Goal: Transaction & Acquisition: Book appointment/travel/reservation

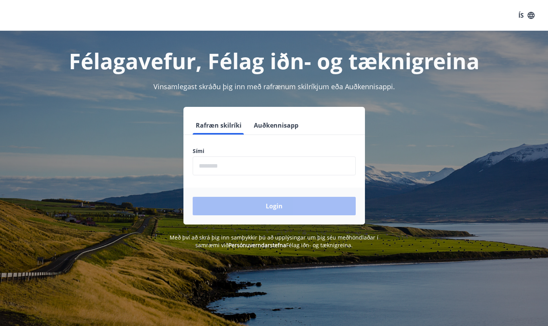
click at [239, 164] on input "phone" at bounding box center [274, 166] width 163 height 19
type input "**"
type input "********"
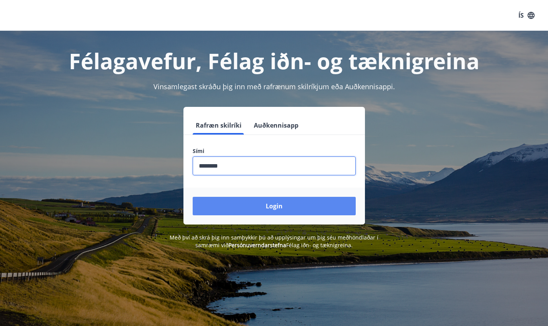
click at [247, 206] on button "Login" at bounding box center [274, 206] width 163 height 18
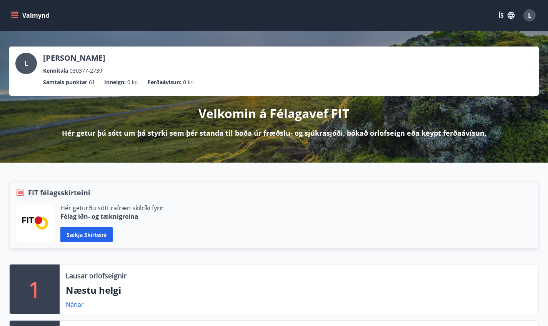
click at [514, 17] on icon "button" at bounding box center [511, 15] width 7 height 7
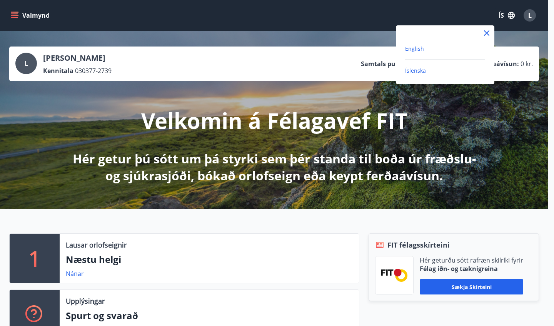
click at [422, 50] on span "English" at bounding box center [414, 48] width 19 height 7
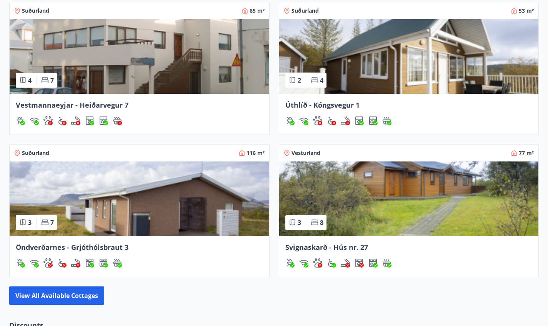
scroll to position [702, 0]
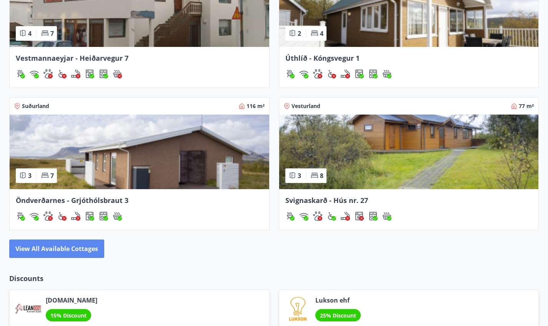
click at [89, 246] on button "View all available cottages" at bounding box center [56, 249] width 95 height 18
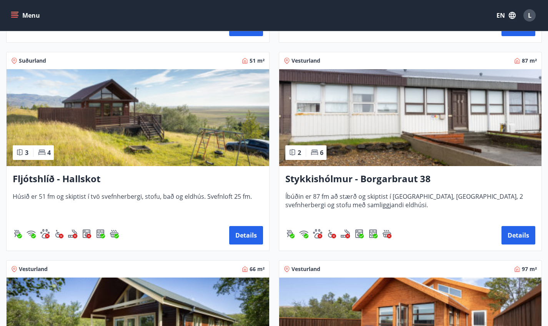
scroll to position [331, 0]
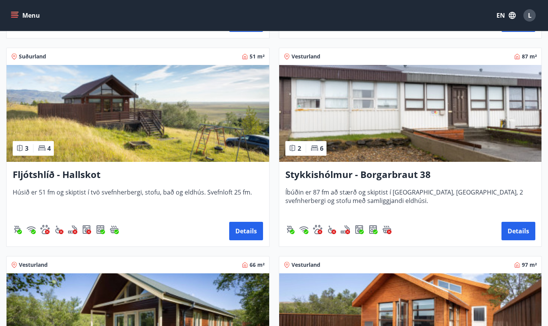
click at [78, 174] on h3 "Fljótshlíð - Hallskot" at bounding box center [138, 175] width 250 height 14
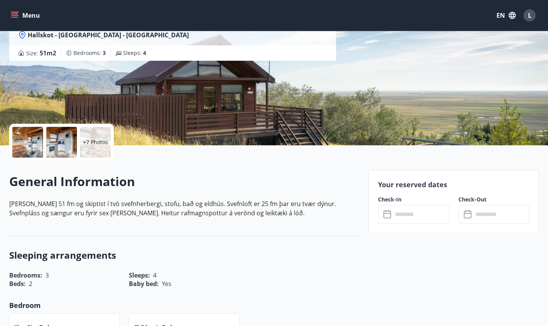
scroll to position [88, 0]
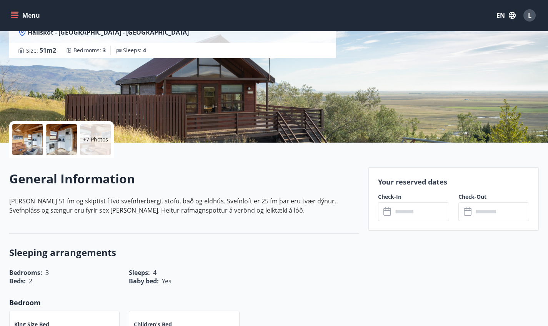
click at [402, 212] on input "text" at bounding box center [421, 211] width 57 height 19
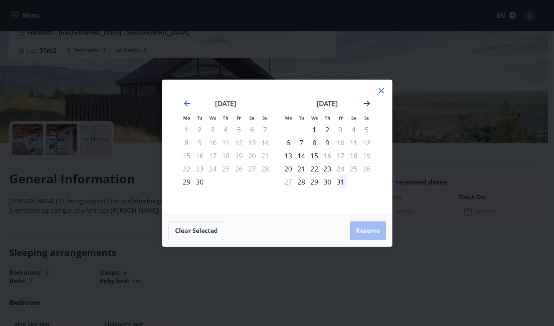
click at [366, 101] on icon "Move forward to switch to the next month." at bounding box center [366, 103] width 9 height 9
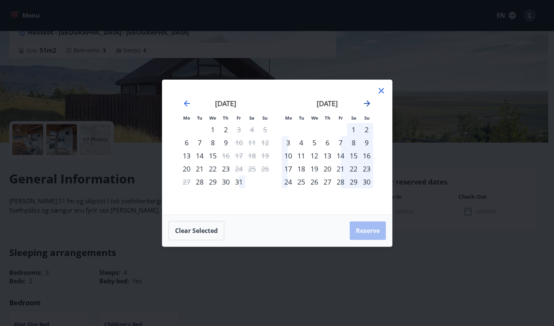
click at [366, 101] on icon "Move forward to switch to the next month." at bounding box center [366, 103] width 9 height 9
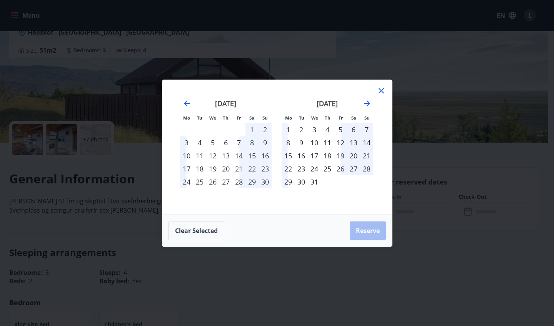
click at [328, 169] on div "25" at bounding box center [327, 168] width 13 height 13
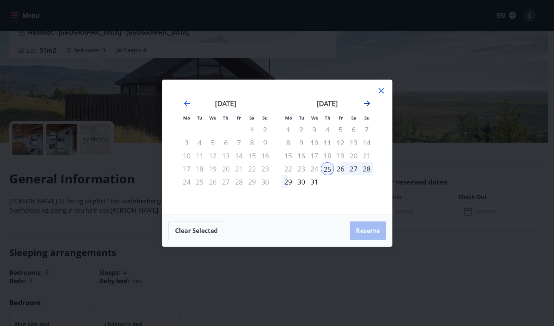
click at [368, 103] on icon "Move forward to switch to the next month." at bounding box center [367, 103] width 6 height 6
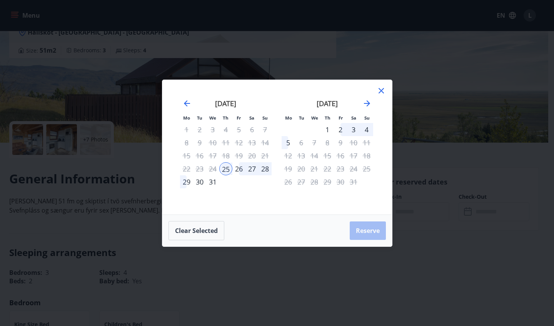
click at [340, 131] on div "2" at bounding box center [340, 129] width 13 height 13
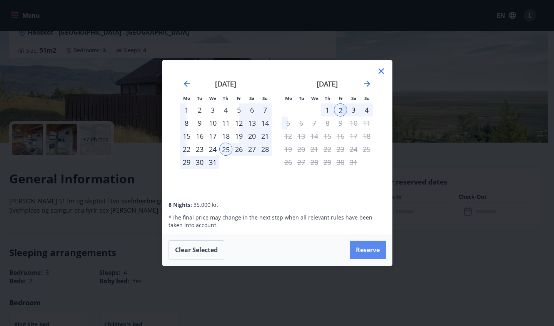
click at [363, 253] on button "Reserve" at bounding box center [368, 250] width 36 height 18
click at [363, 245] on button "Reserve" at bounding box center [368, 250] width 36 height 18
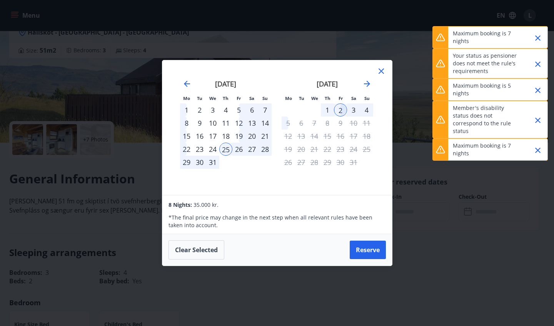
click at [326, 109] on div "1" at bounding box center [327, 109] width 13 height 13
click at [227, 148] on div "25" at bounding box center [225, 149] width 13 height 13
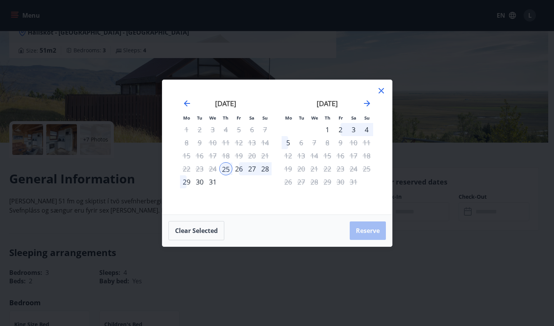
click at [328, 128] on div "1" at bounding box center [327, 129] width 13 height 13
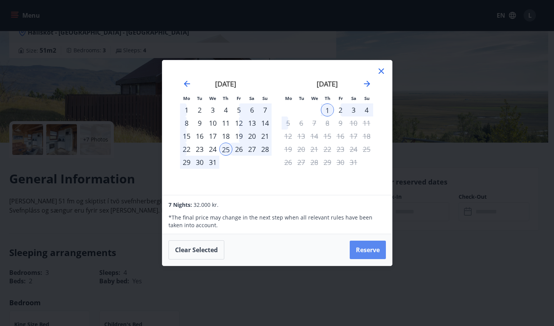
click at [364, 249] on button "Reserve" at bounding box center [368, 250] width 36 height 18
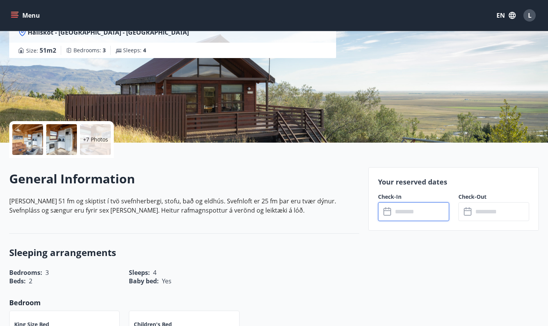
type input "******"
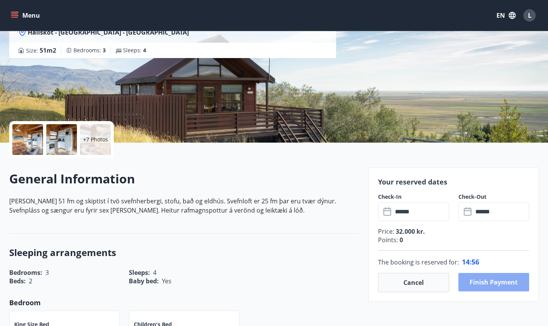
click at [483, 279] on button "Finish payment" at bounding box center [494, 282] width 71 height 18
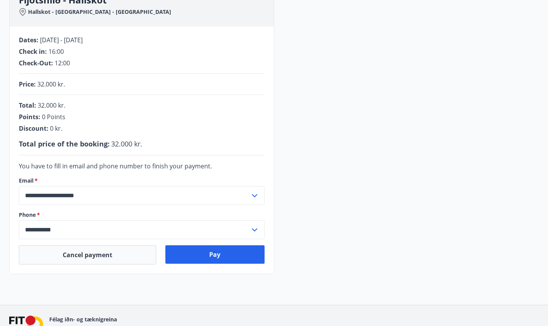
scroll to position [121, 0]
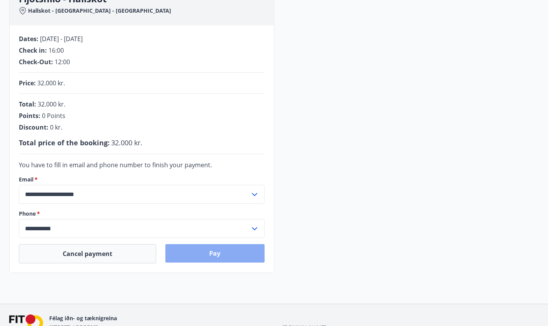
click at [238, 251] on button "Pay" at bounding box center [214, 253] width 99 height 18
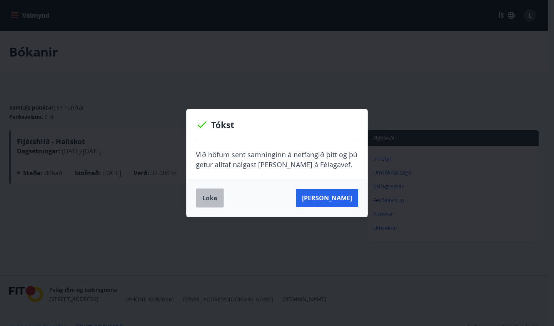
click at [209, 195] on button "Loka" at bounding box center [210, 197] width 28 height 19
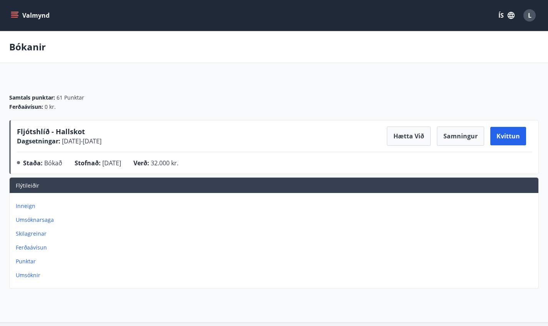
click at [17, 14] on icon "menu" at bounding box center [14, 13] width 7 height 1
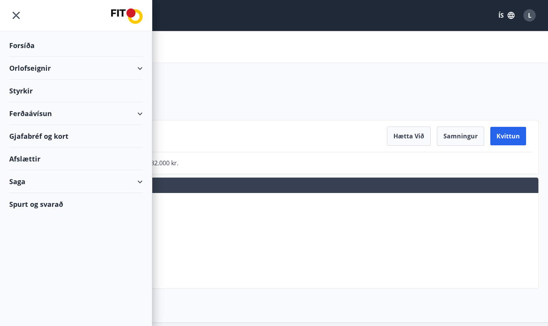
click at [17, 15] on icon "menu" at bounding box center [16, 15] width 14 height 14
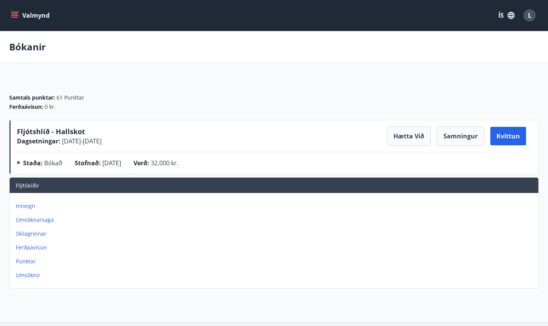
click at [512, 15] on icon "button" at bounding box center [511, 15] width 8 height 8
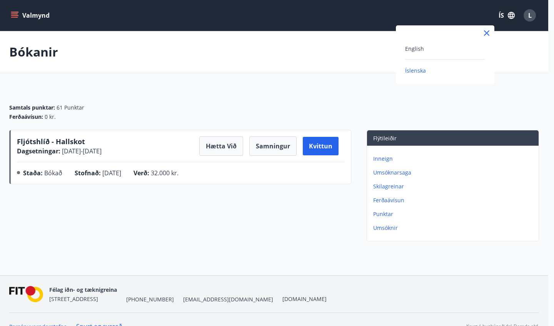
click at [418, 52] on div "English" at bounding box center [445, 48] width 80 height 9
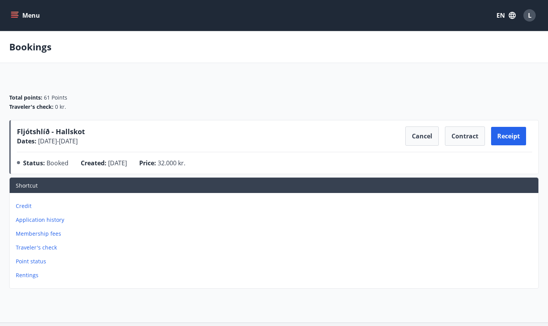
click at [46, 249] on p "Traveler's check" at bounding box center [276, 248] width 520 height 8
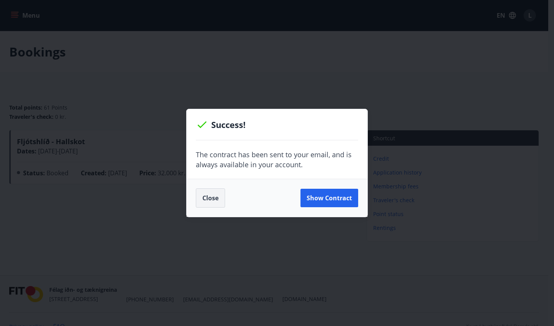
click at [213, 200] on button "Close" at bounding box center [210, 197] width 29 height 19
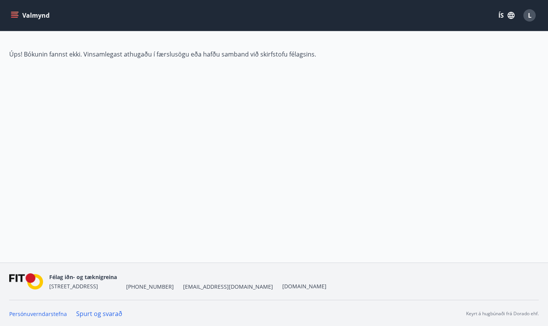
click at [532, 14] on div "L" at bounding box center [530, 15] width 12 height 12
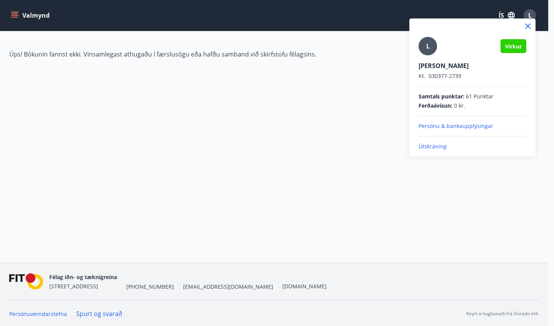
click at [510, 16] on div at bounding box center [277, 163] width 554 height 326
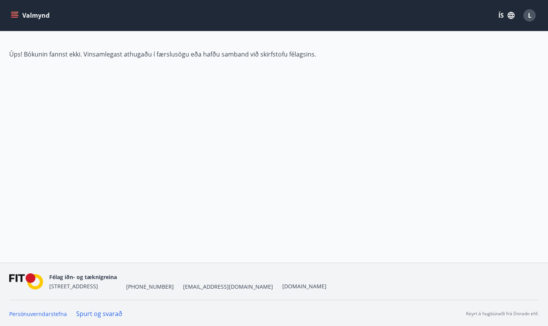
click at [510, 16] on icon "button" at bounding box center [511, 15] width 7 height 7
click at [431, 50] on div "English" at bounding box center [445, 48] width 80 height 9
click at [18, 16] on icon "menu" at bounding box center [15, 15] width 8 height 1
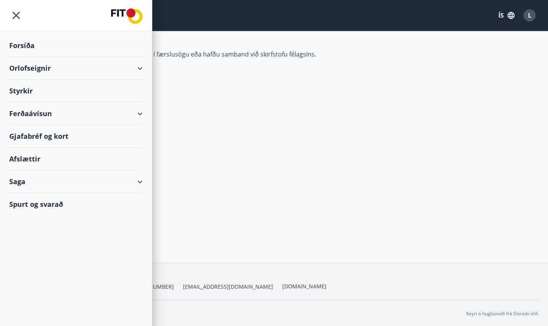
click at [120, 12] on img at bounding box center [127, 15] width 32 height 15
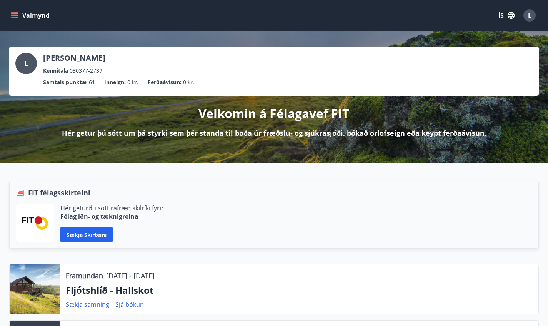
click at [45, 289] on div at bounding box center [35, 289] width 50 height 49
click at [78, 276] on p "Framundan" at bounding box center [84, 276] width 37 height 10
click at [81, 293] on p "Fljótshlíð - Hallskot" at bounding box center [299, 290] width 467 height 13
click at [131, 286] on p "Fljótshlíð - Hallskot" at bounding box center [299, 290] width 467 height 13
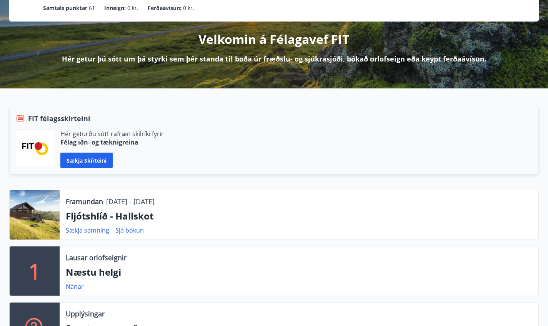
scroll to position [93, 0]
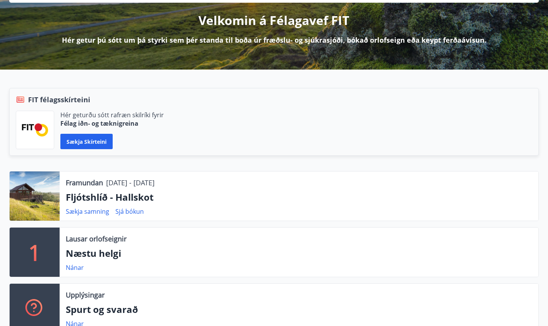
click at [58, 204] on div at bounding box center [35, 196] width 50 height 49
click at [77, 196] on p "Fljótshlíð - Hallskot" at bounding box center [299, 197] width 467 height 13
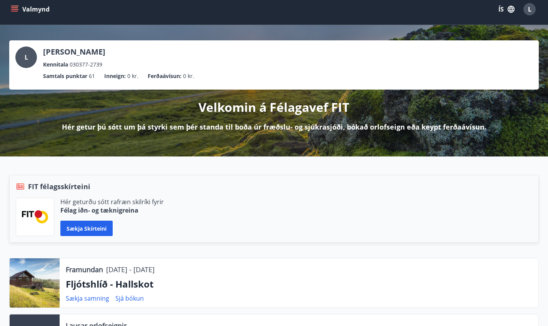
scroll to position [0, 0]
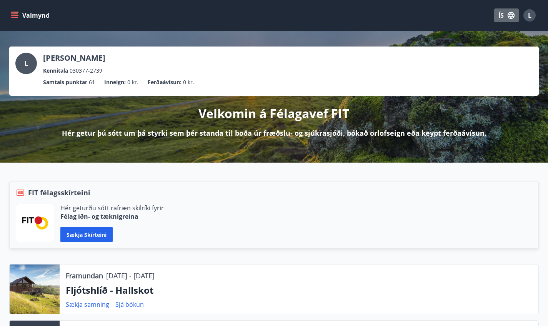
click at [511, 13] on icon "button" at bounding box center [511, 15] width 8 height 8
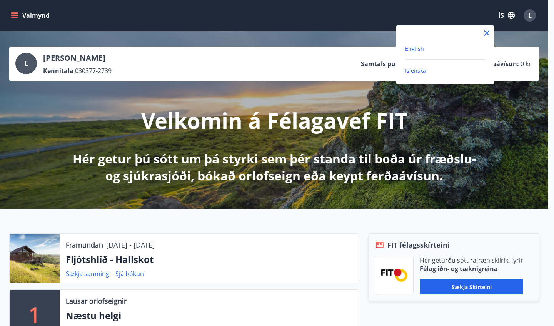
click at [415, 48] on span "English" at bounding box center [414, 48] width 19 height 7
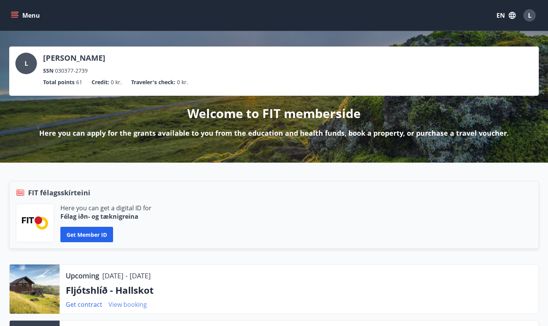
click at [135, 305] on link "View booking" at bounding box center [127, 304] width 38 height 8
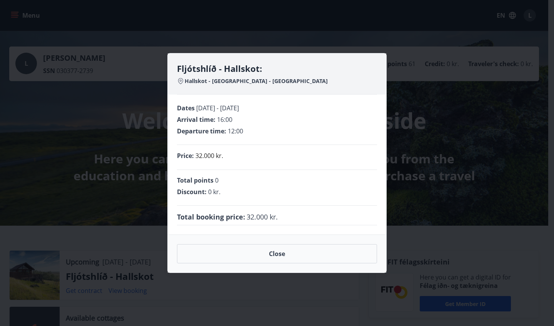
click at [180, 82] on icon at bounding box center [180, 81] width 6 height 6
click at [195, 82] on span "Hallskot - [GEOGRAPHIC_DATA] - [GEOGRAPHIC_DATA]" at bounding box center [256, 81] width 143 height 8
drag, startPoint x: 185, startPoint y: 82, endPoint x: 296, endPoint y: 83, distance: 111.6
click at [296, 83] on div "Hallskot - [GEOGRAPHIC_DATA] - [GEOGRAPHIC_DATA]" at bounding box center [277, 81] width 200 height 8
copy span "Hallskot - [GEOGRAPHIC_DATA] - [GEOGRAPHIC_DATA]"
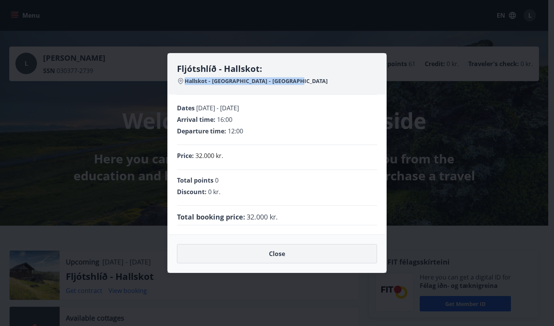
click at [258, 255] on button "Close" at bounding box center [277, 253] width 200 height 19
